Goal: Information Seeking & Learning: Learn about a topic

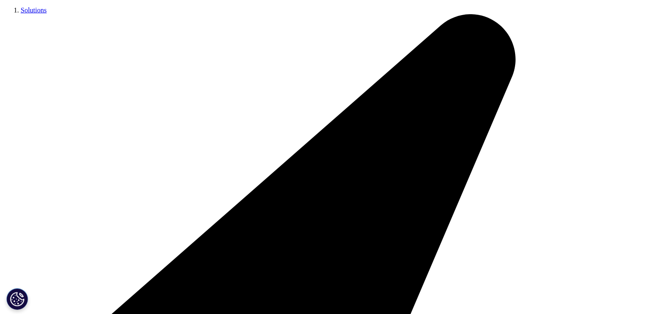
scroll to position [2238, 0]
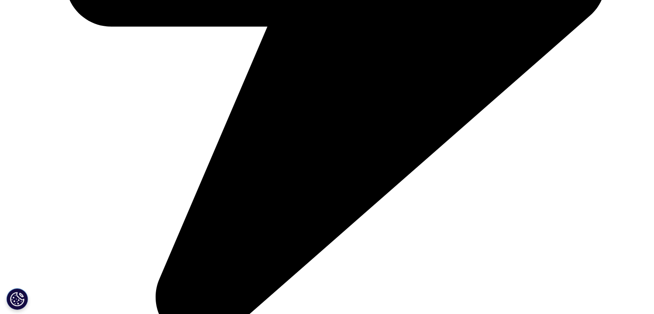
scroll to position [2582, 0]
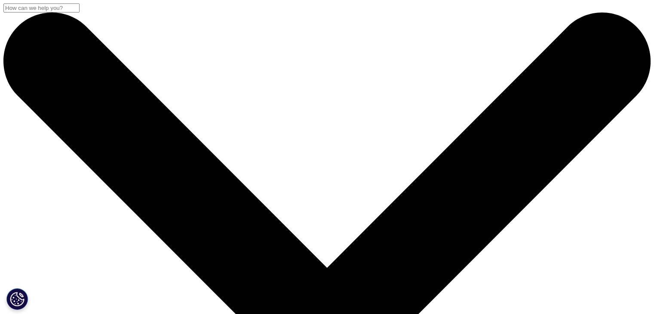
scroll to position [215, 0]
